Goal: Task Accomplishment & Management: Complete application form

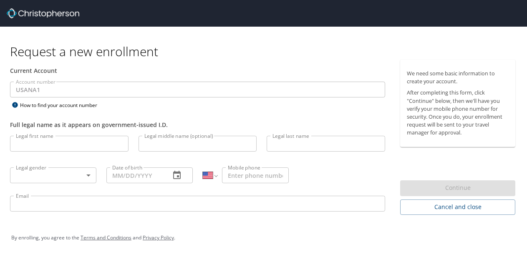
select select "US"
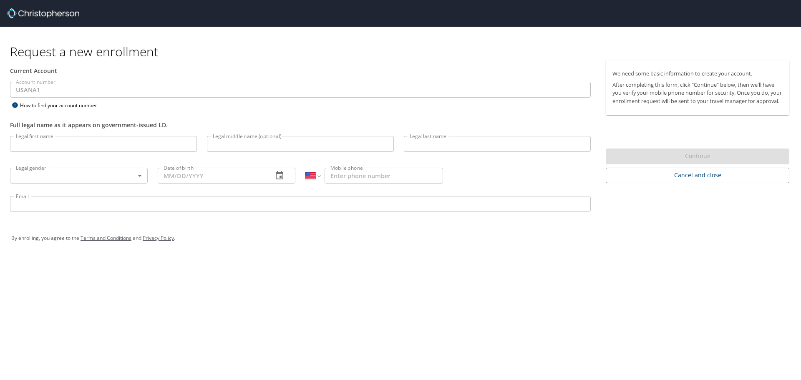
click at [161, 147] on input "Legal first name" at bounding box center [103, 144] width 187 height 16
type input "[PERSON_NAME]"
type input "[PHONE_NUMBER]"
click at [267, 149] on input "Legal middle name (optional)" at bounding box center [300, 144] width 187 height 16
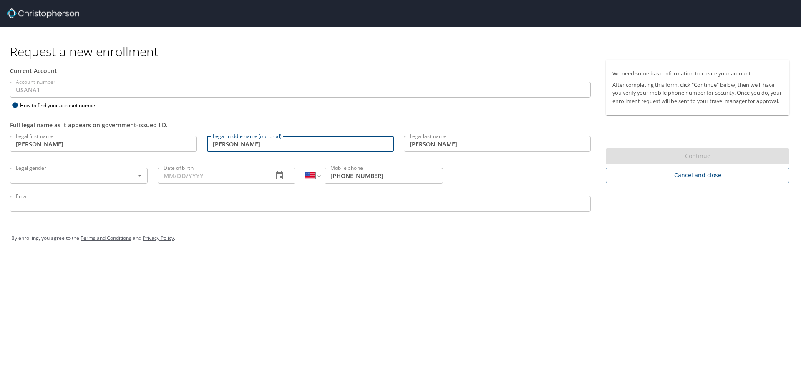
type input "[PERSON_NAME]"
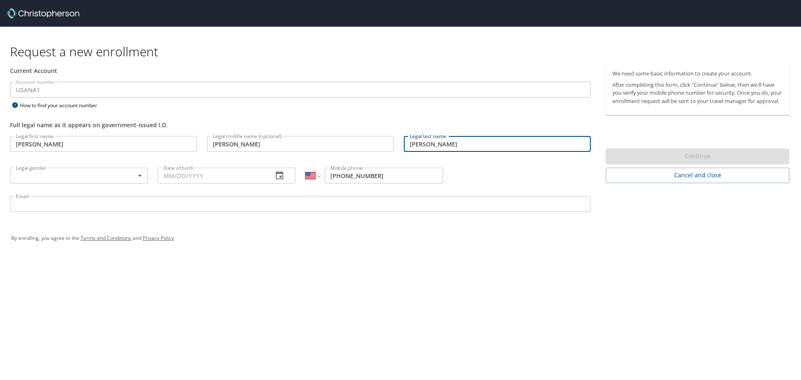
click at [267, 149] on input "[PERSON_NAME]" at bounding box center [300, 144] width 187 height 16
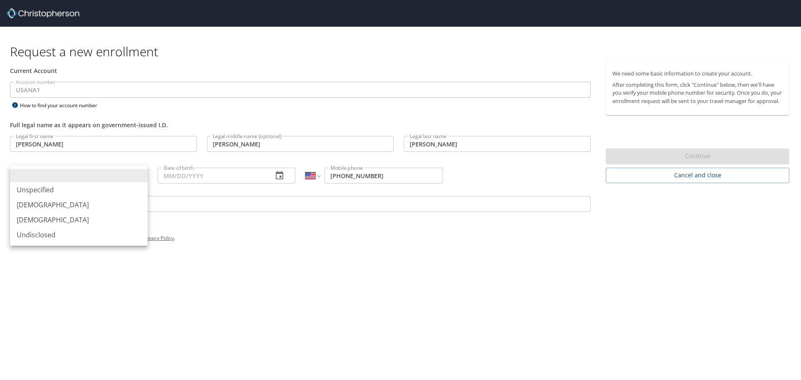
click at [47, 174] on body "Request a new enrollment Current Account Account number USANA1 Account number H…" at bounding box center [400, 190] width 801 height 380
click at [34, 204] on li "[DEMOGRAPHIC_DATA]" at bounding box center [79, 204] width 138 height 15
type input "[DEMOGRAPHIC_DATA]"
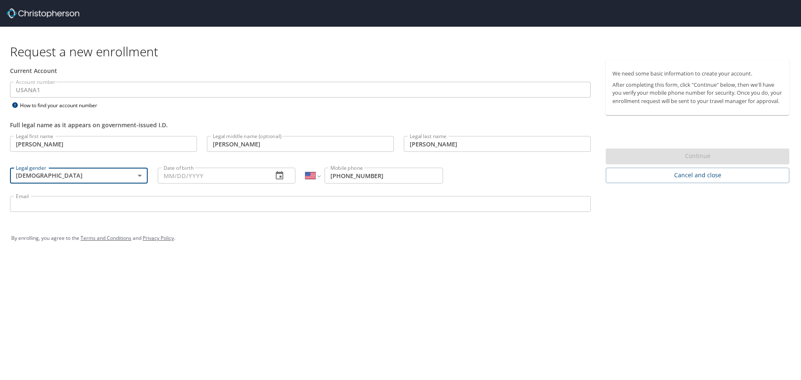
click at [209, 174] on input "Date of birth" at bounding box center [212, 176] width 108 height 16
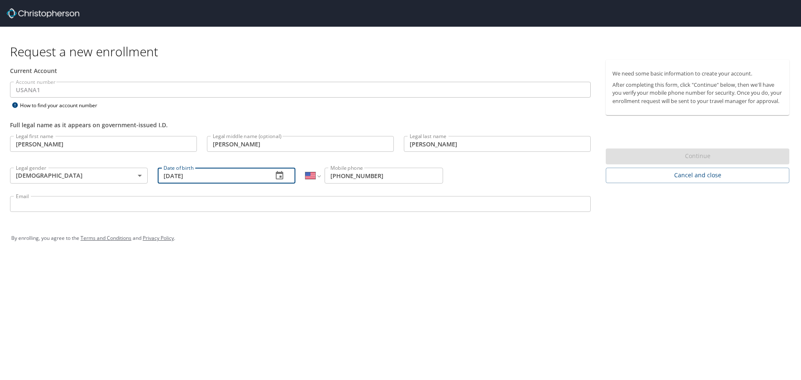
type input "[DATE]"
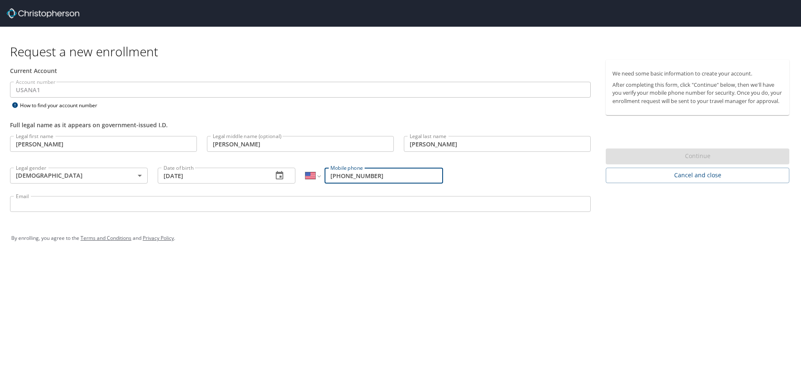
click at [390, 176] on input "[PHONE_NUMBER]" at bounding box center [384, 176] width 118 height 16
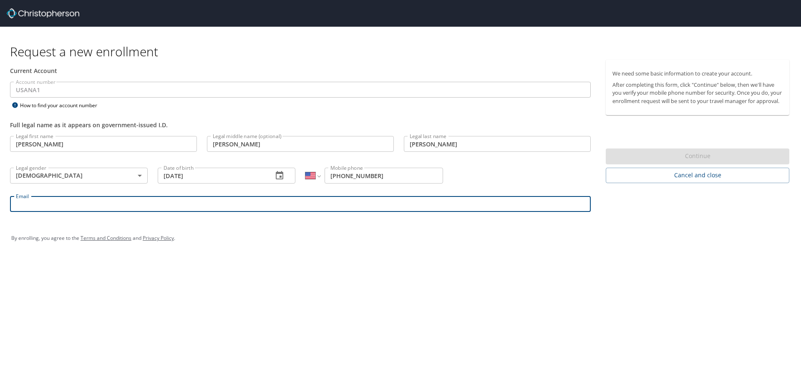
click at [341, 202] on input "Email" at bounding box center [300, 204] width 581 height 16
type input "[PERSON_NAME][EMAIL_ADDRESS][PERSON_NAME][DOMAIN_NAME]"
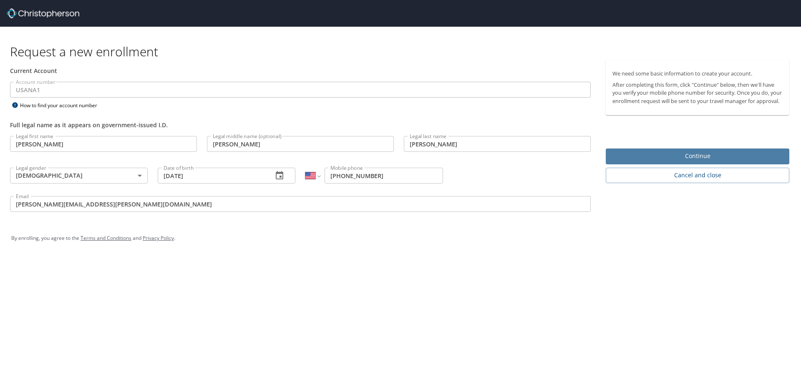
click at [526, 158] on button "Continue" at bounding box center [698, 157] width 184 height 16
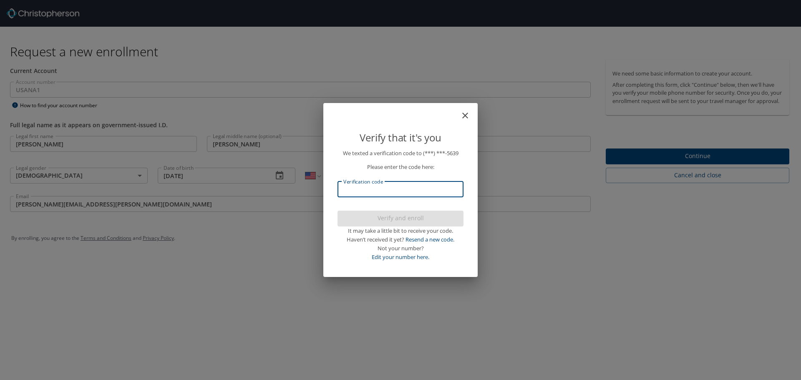
click at [372, 193] on input "Verification code" at bounding box center [400, 189] width 126 height 16
type input "610683"
click at [393, 222] on span "Verify and enroll" at bounding box center [400, 218] width 113 height 10
